Goal: Entertainment & Leisure: Consume media (video, audio)

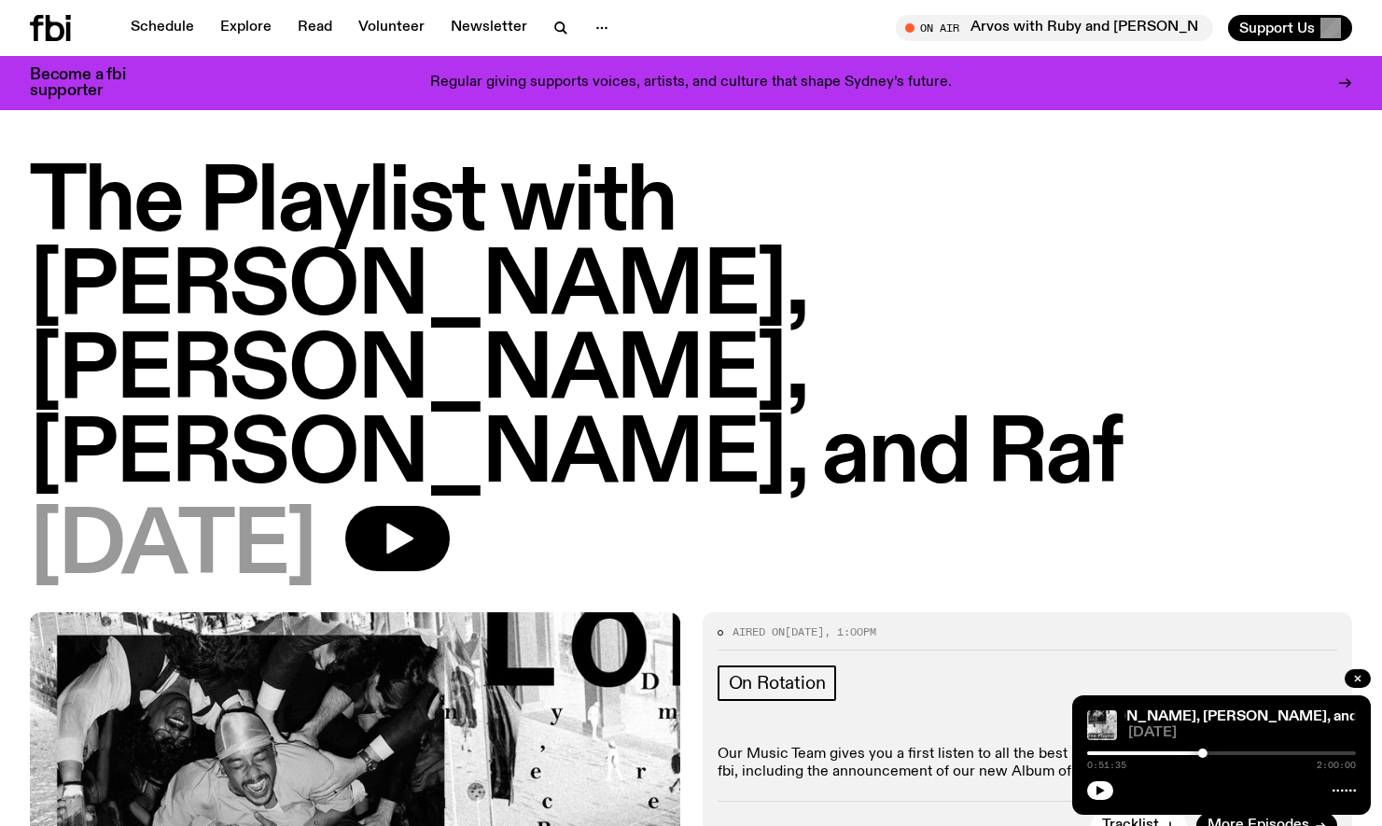
scroll to position [143, 0]
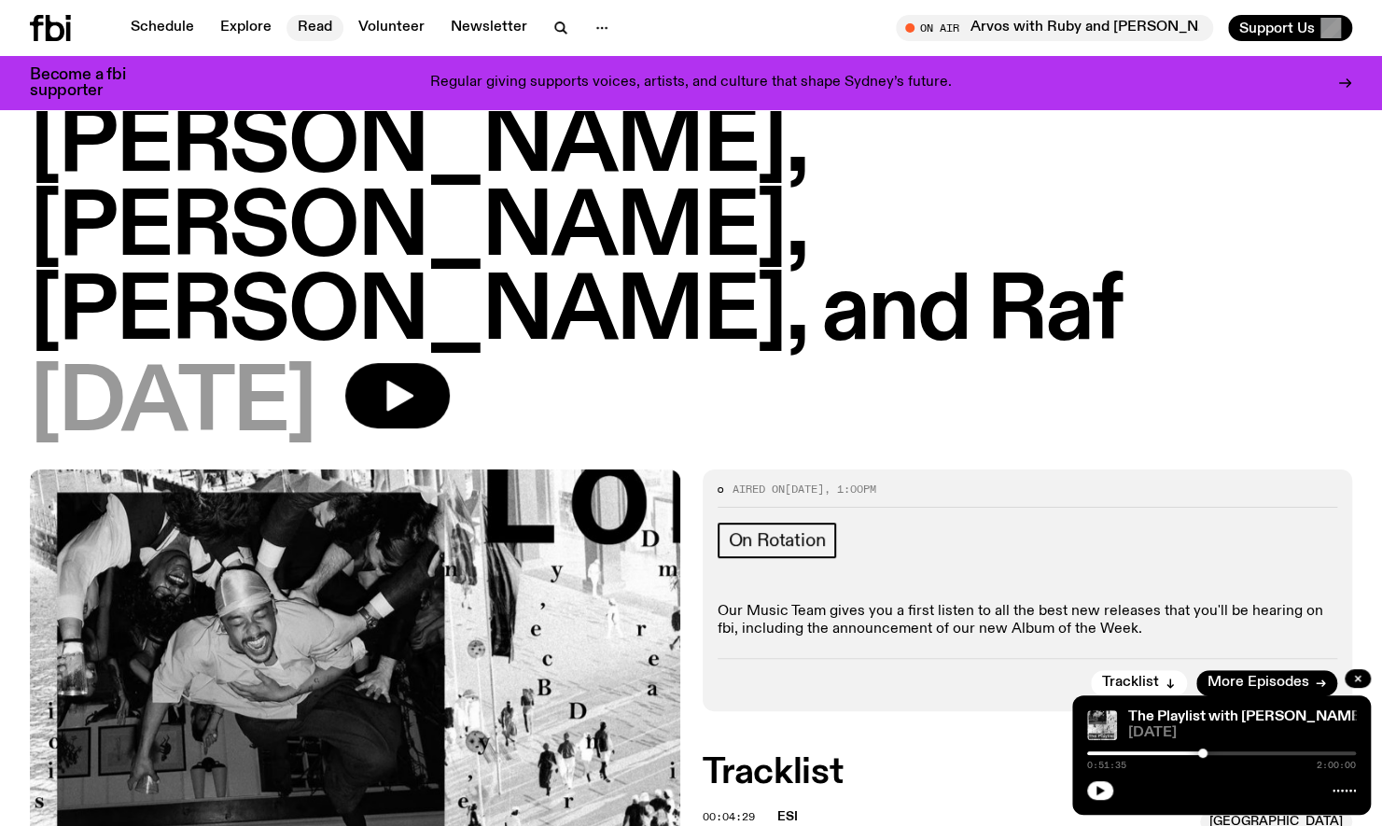
click at [289, 34] on link "Read" at bounding box center [314, 28] width 57 height 26
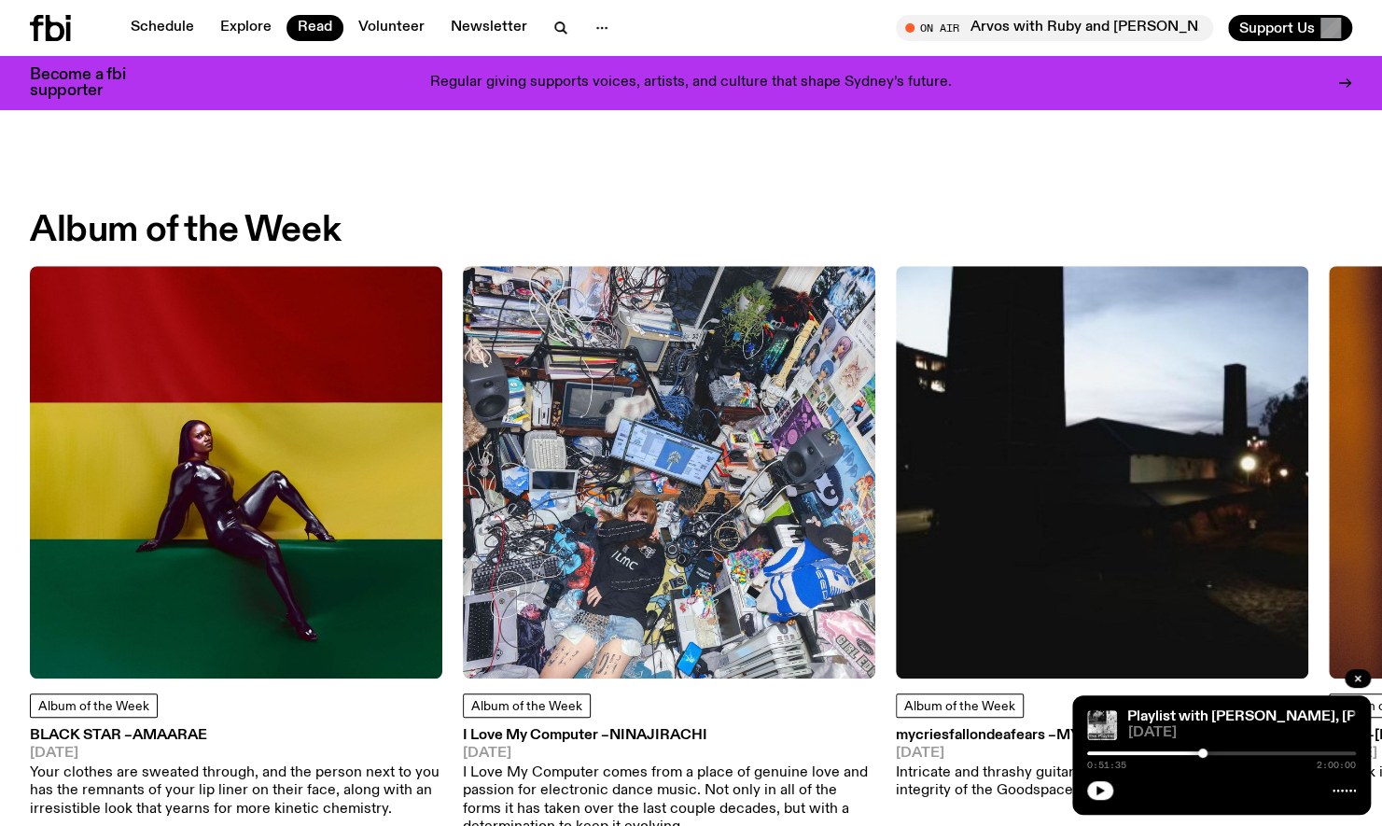
scroll to position [707, 0]
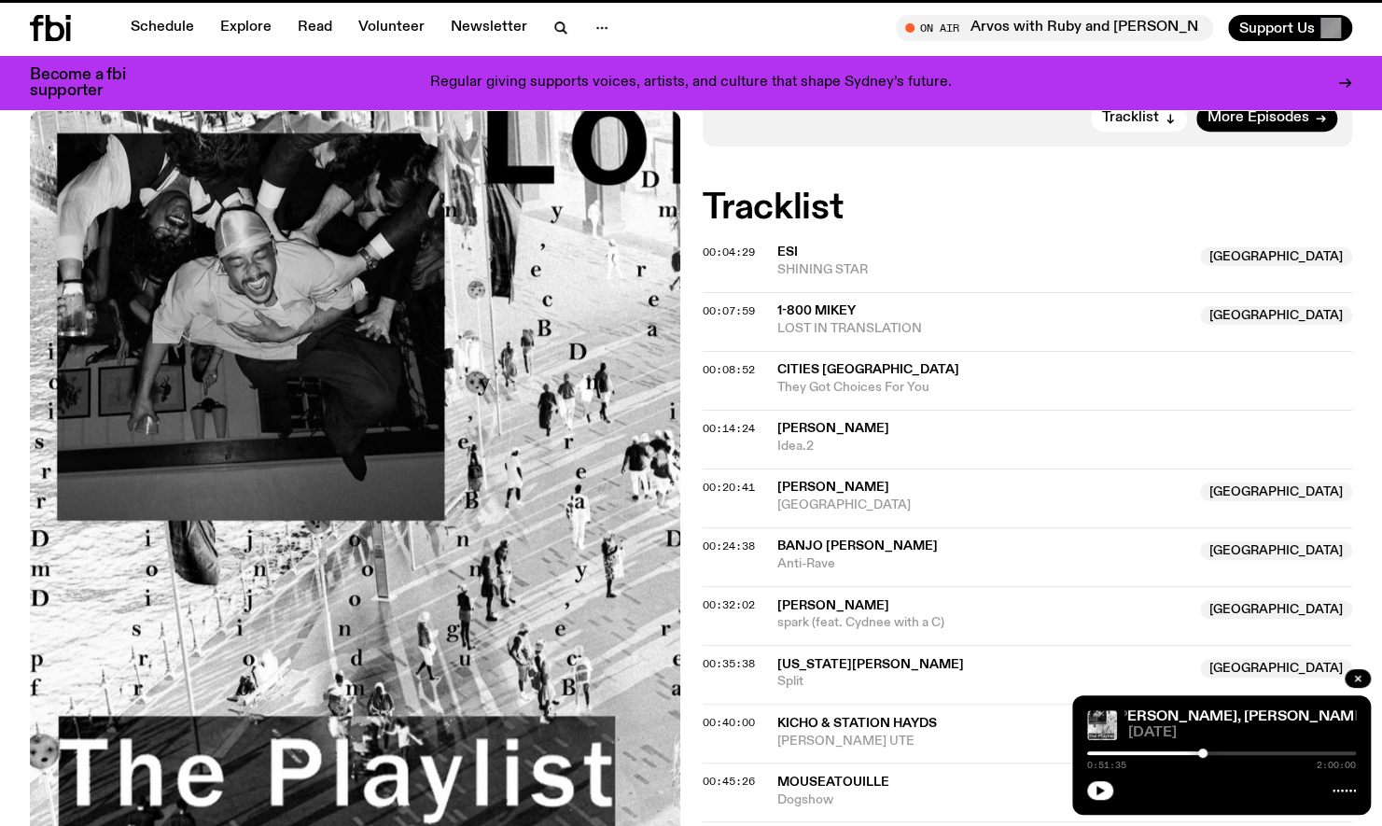
scroll to position [143, 0]
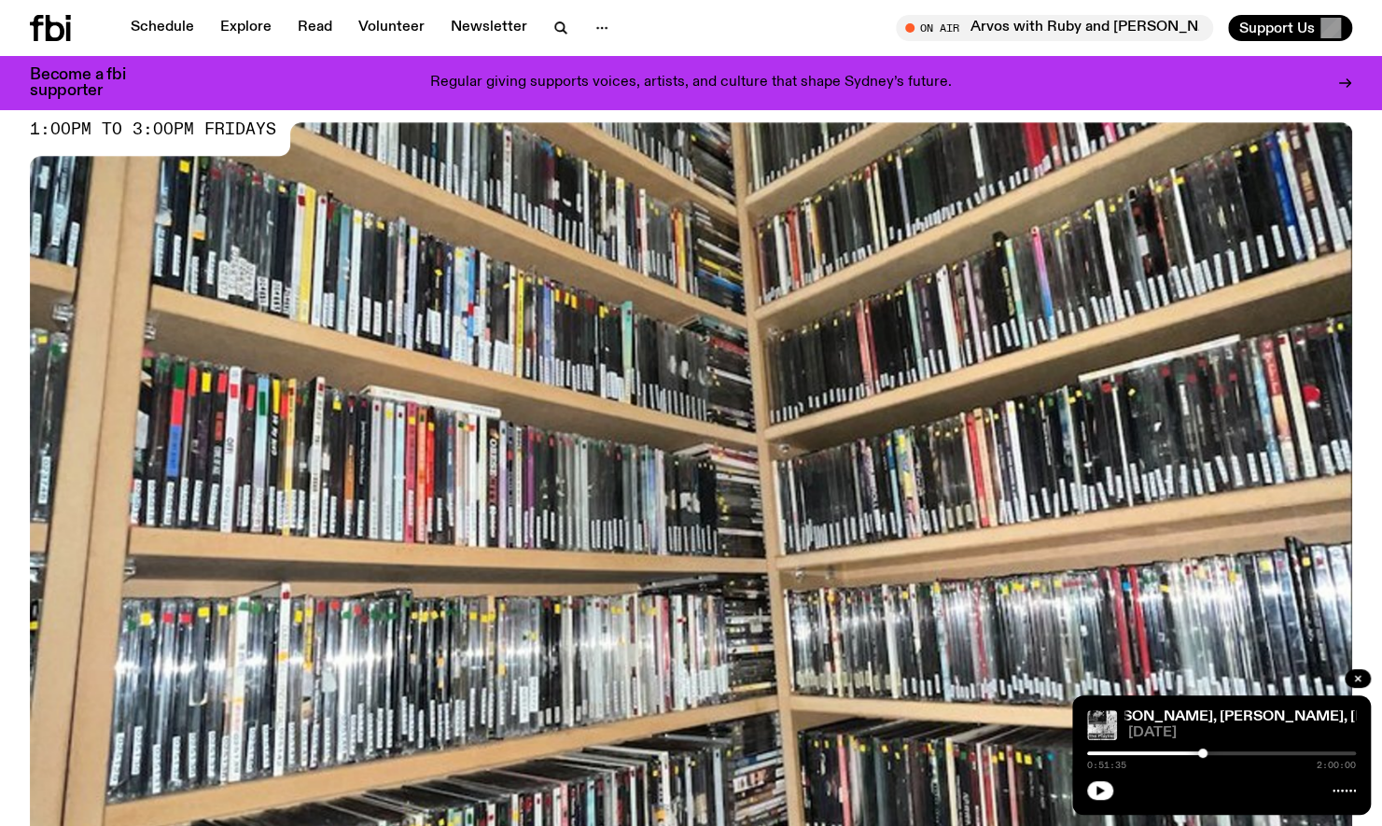
scroll to position [707, 0]
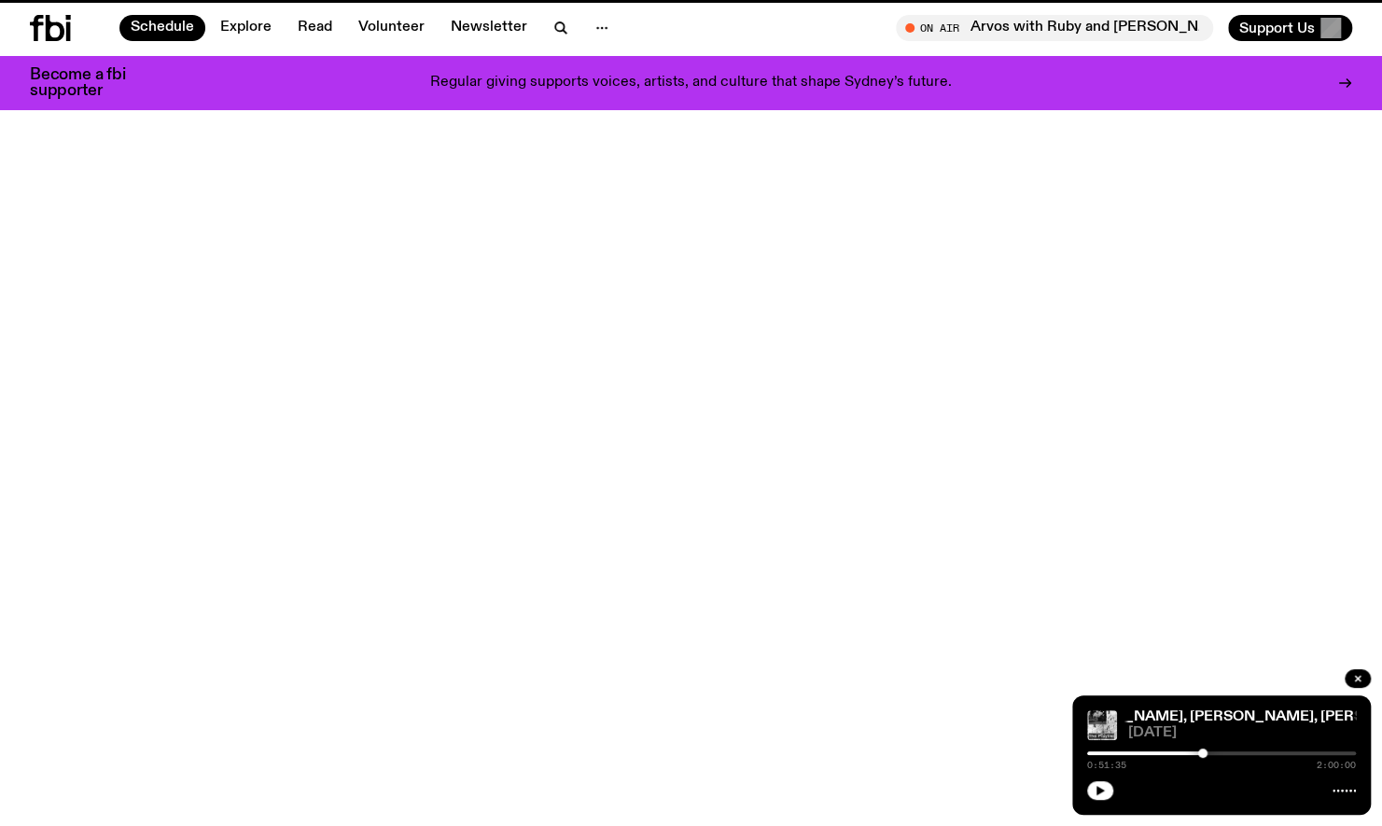
scroll to position [52, 0]
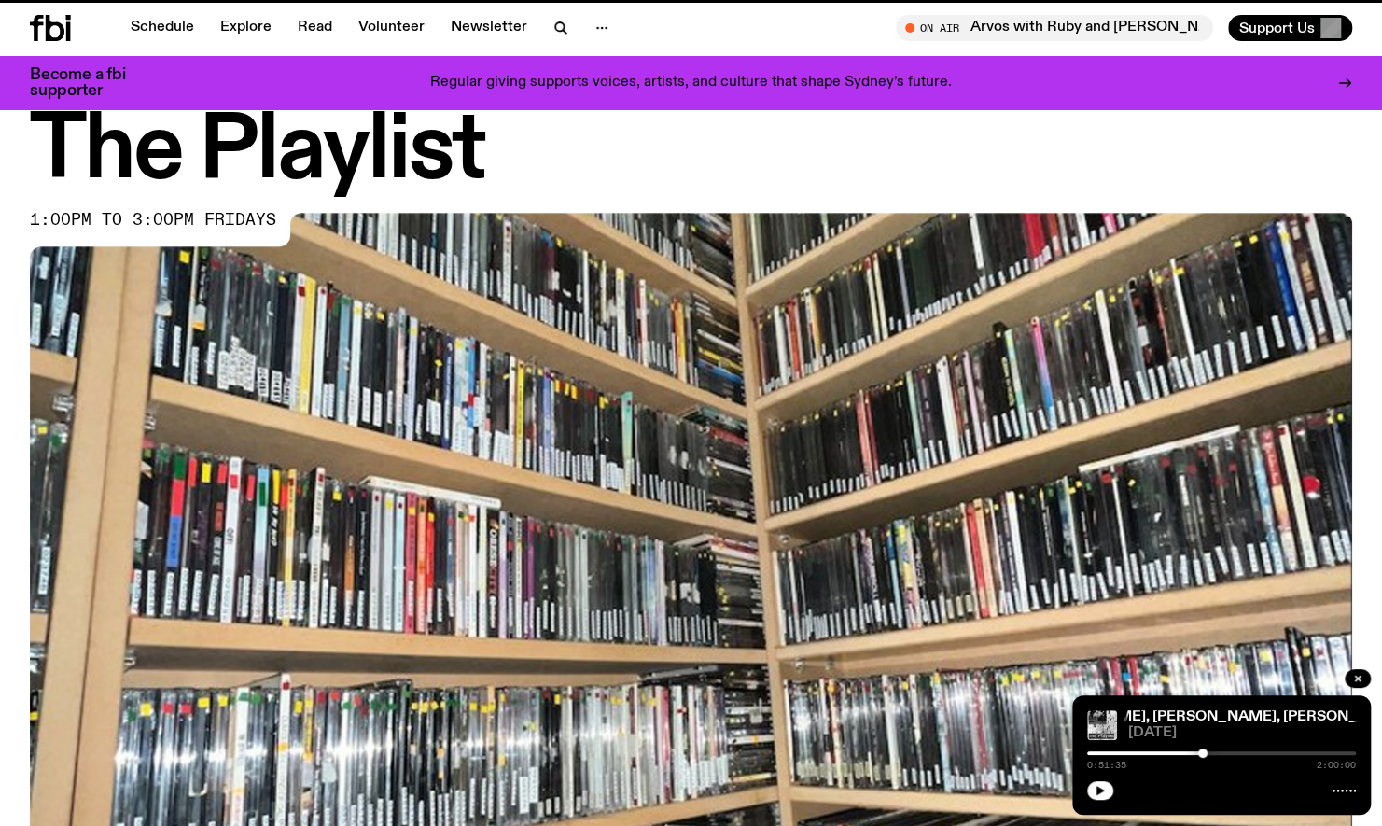
scroll to position [707, 0]
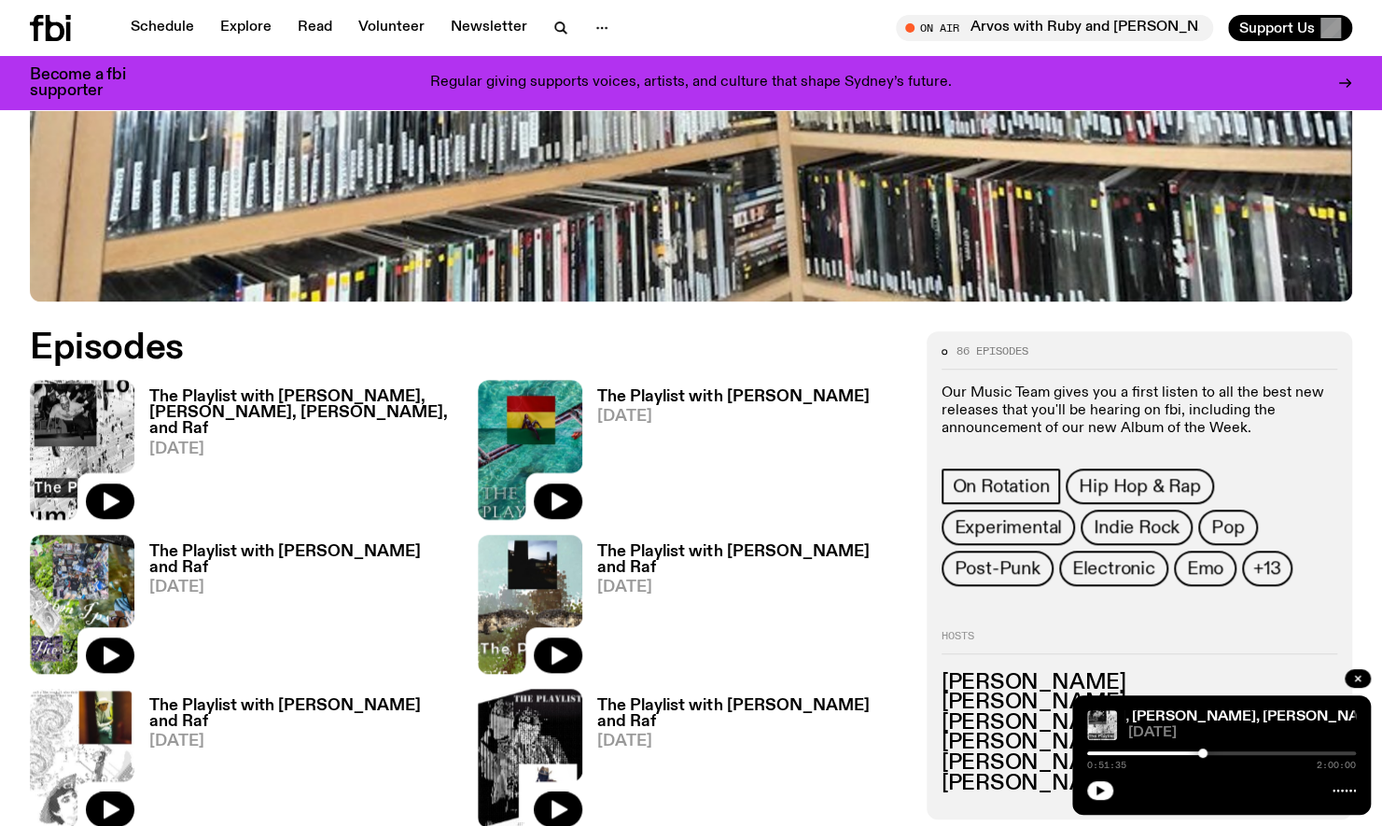
click at [219, 387] on div "The Playlist with [PERSON_NAME], [PERSON_NAME], [PERSON_NAME], and Raf [DATE]" at bounding box center [294, 449] width 321 height 139
click at [222, 397] on h3 "The Playlist with [PERSON_NAME], [PERSON_NAME], [PERSON_NAME], and Raf" at bounding box center [302, 413] width 306 height 48
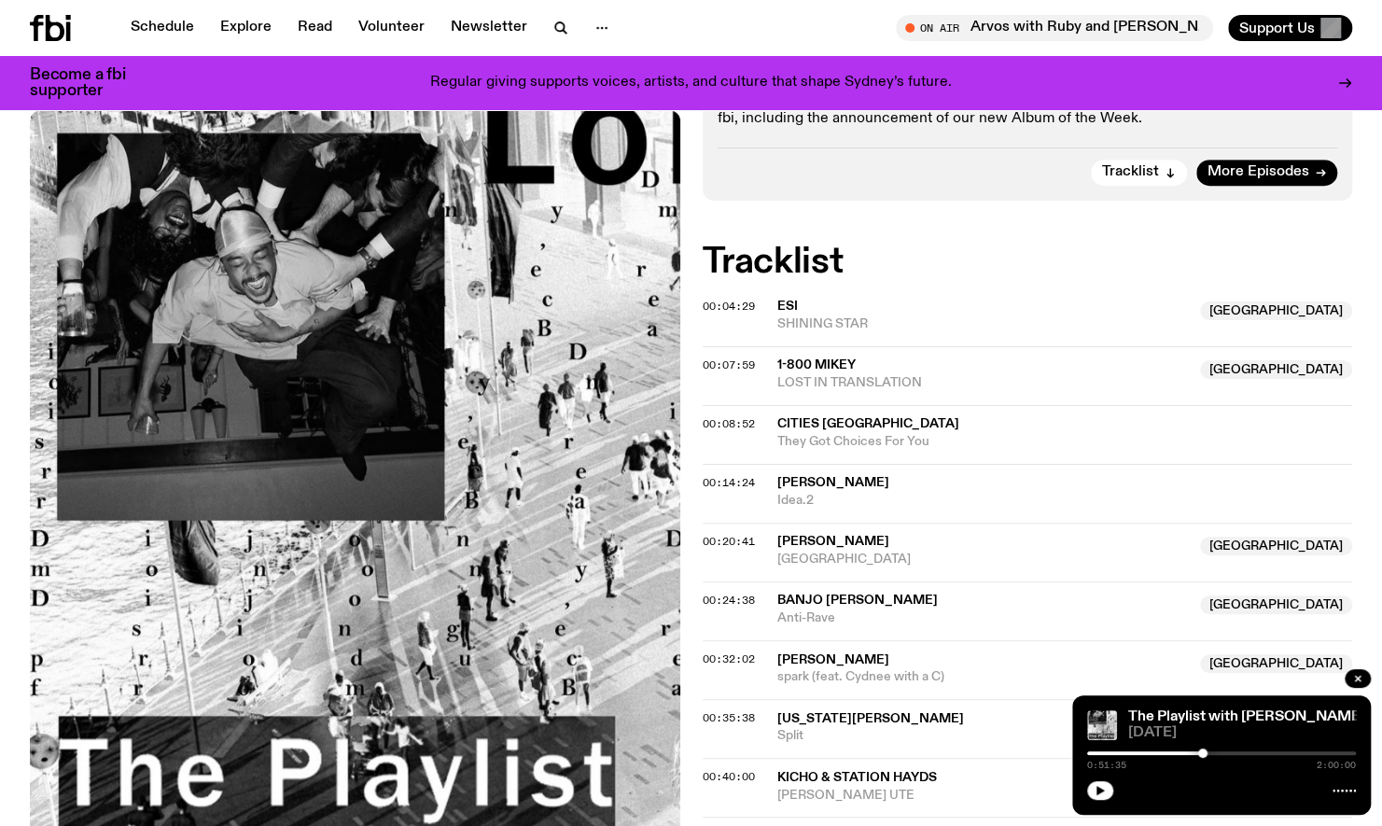
scroll to position [1375, 0]
